Goal: Information Seeking & Learning: Compare options

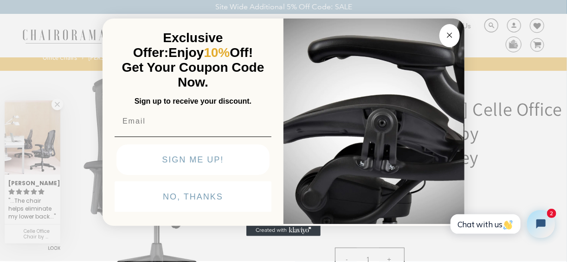
click at [447, 33] on circle "Close dialog" at bounding box center [449, 35] width 11 height 11
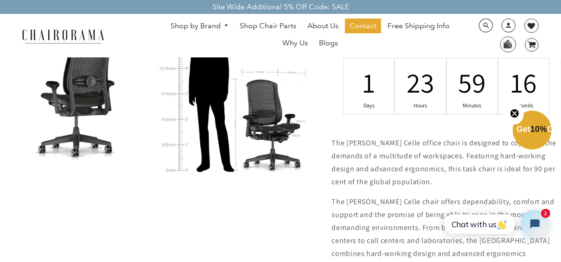
scroll to position [482, 0]
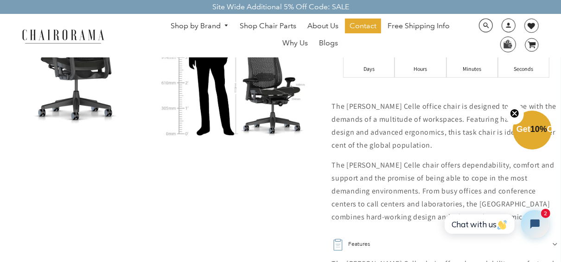
click at [217, 27] on link "Shop by Brand" at bounding box center [200, 26] width 68 height 14
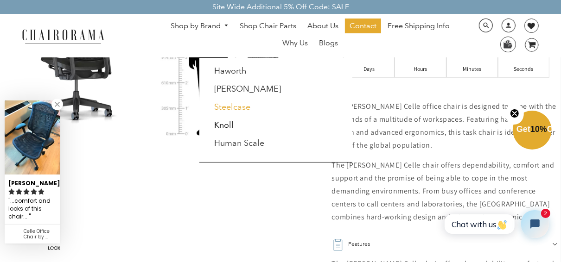
click at [242, 107] on link "Steelcase" at bounding box center [232, 107] width 36 height 10
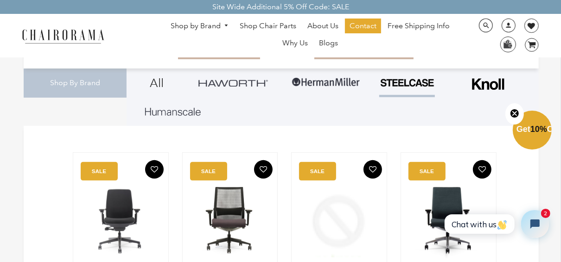
scroll to position [112, 0]
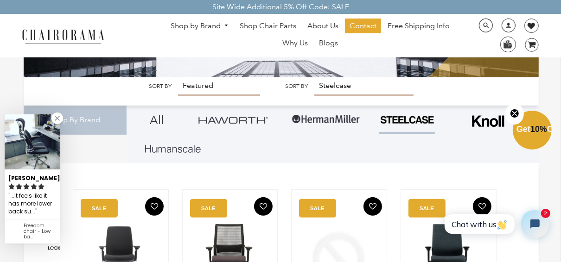
click at [309, 119] on img at bounding box center [326, 120] width 70 height 28
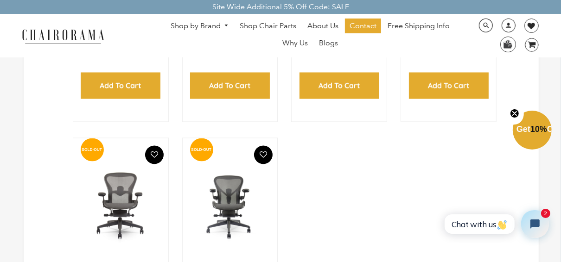
scroll to position [1299, 0]
